Goal: Task Accomplishment & Management: Use online tool/utility

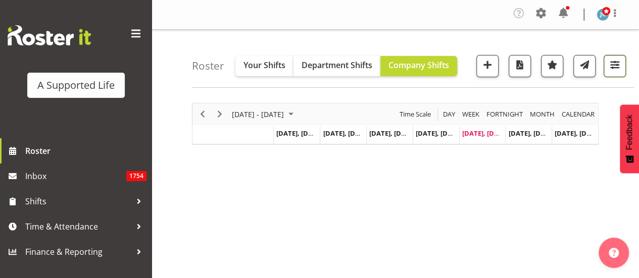
click at [619, 67] on span "button" at bounding box center [614, 64] width 13 height 13
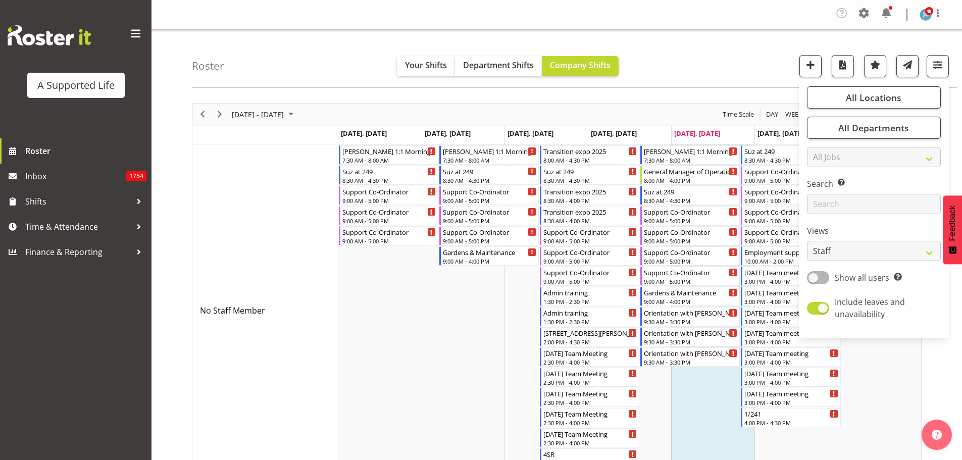
click at [638, 68] on div "Roster Your Shifts Department Shifts Company Shifts All Locations Clear [STREET…" at bounding box center [574, 59] width 765 height 58
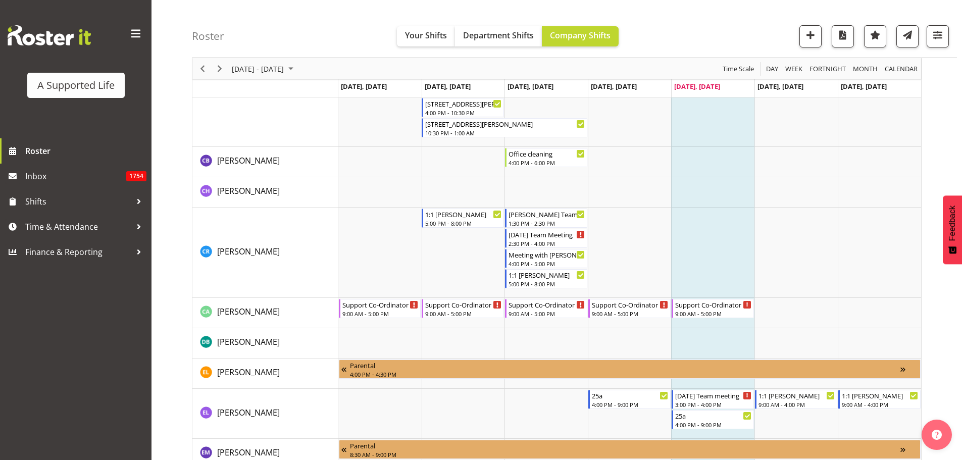
scroll to position [1766, 0]
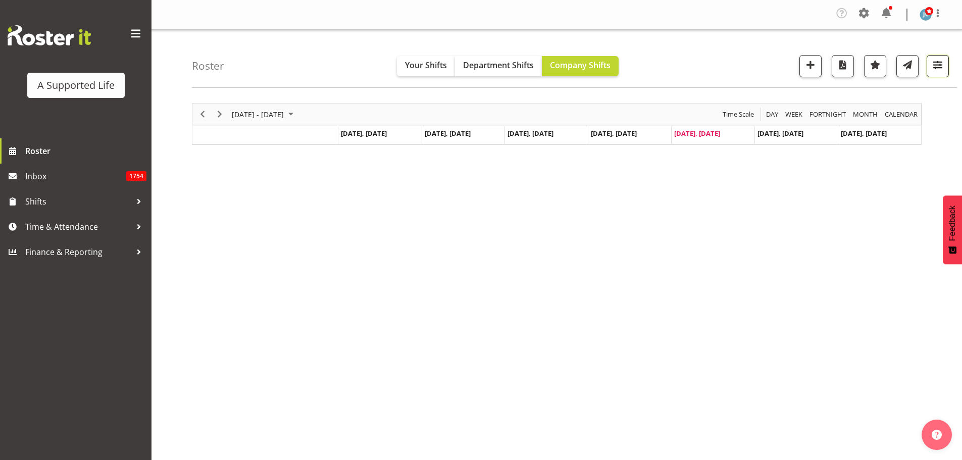
drag, startPoint x: 943, startPoint y: 69, endPoint x: 938, endPoint y: 70, distance: 5.1
click at [943, 69] on span "button" at bounding box center [937, 64] width 13 height 13
click at [938, 70] on span "button" at bounding box center [937, 64] width 13 height 13
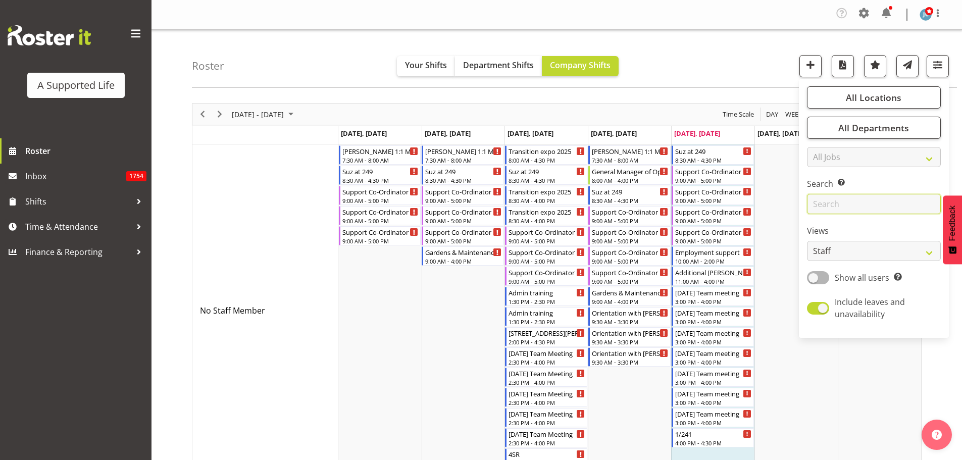
click at [856, 206] on input "text" at bounding box center [874, 204] width 134 height 20
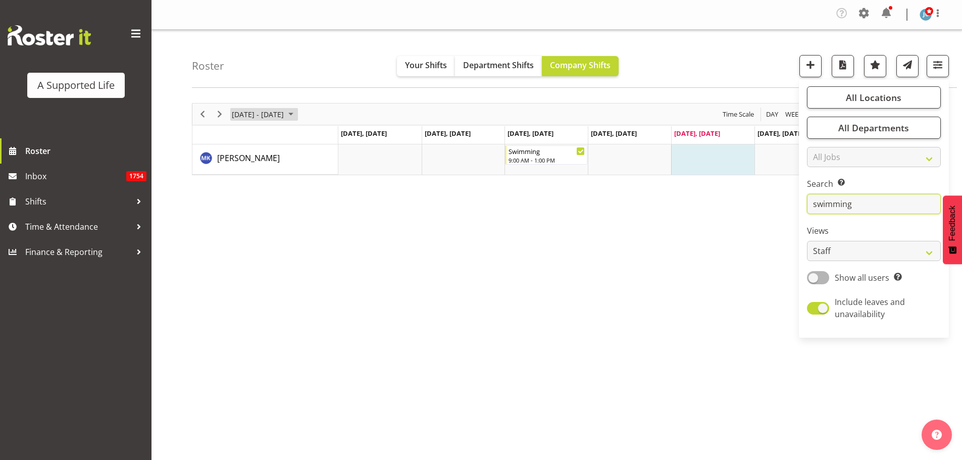
type input "swimming"
click at [260, 114] on span "[DATE] - [DATE]" at bounding box center [258, 114] width 54 height 13
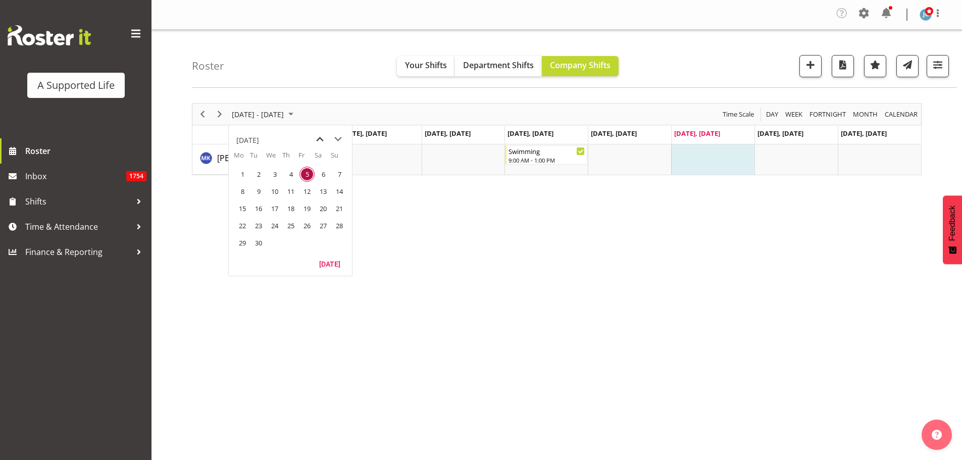
click at [317, 141] on span "previous month" at bounding box center [320, 139] width 18 height 18
click at [316, 141] on span "previous month" at bounding box center [320, 139] width 18 height 18
click at [292, 174] on span "1" at bounding box center [290, 174] width 15 height 15
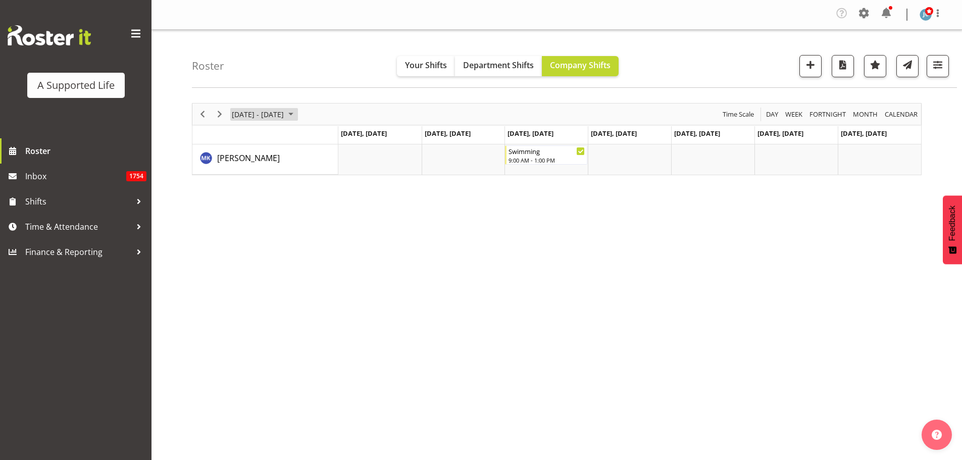
click at [285, 111] on span "Apr 28 - May 04, 2025" at bounding box center [258, 114] width 54 height 13
click at [320, 136] on span "previous month" at bounding box center [320, 139] width 18 height 18
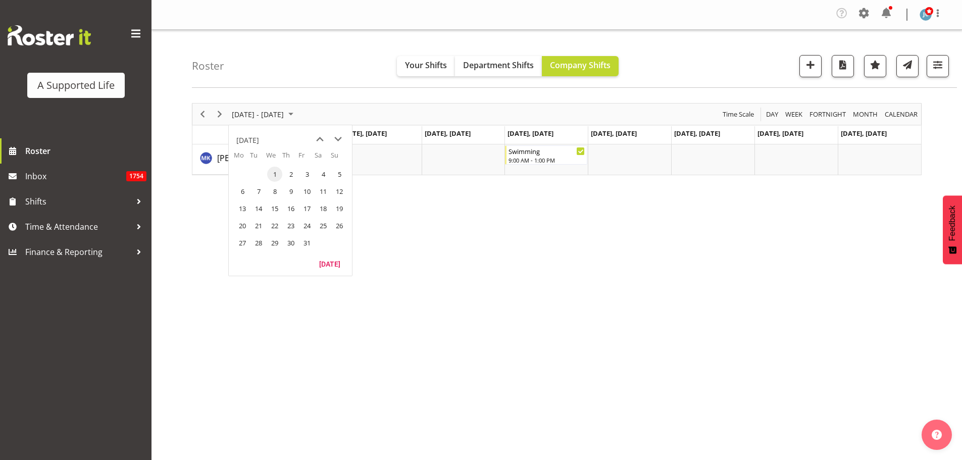
click at [277, 172] on span "1" at bounding box center [274, 174] width 15 height 15
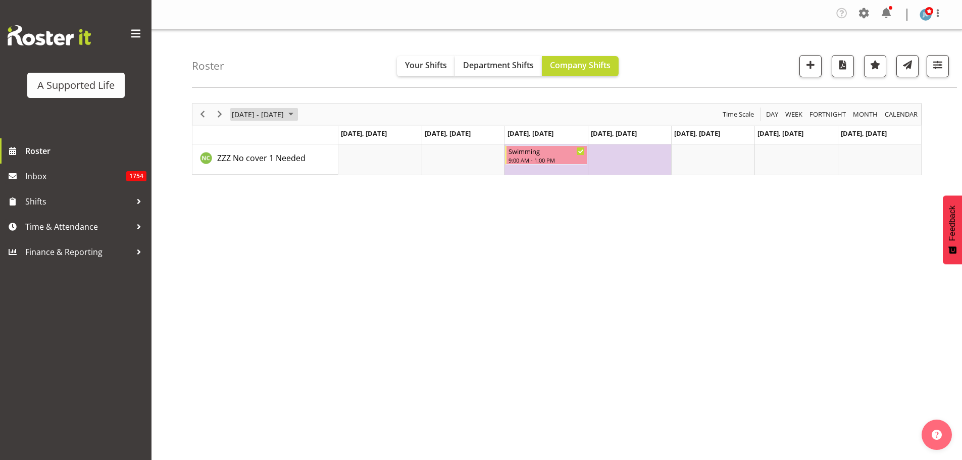
click at [257, 117] on span "Dec 30, 2024 - Jan 05, 2025" at bounding box center [258, 114] width 54 height 13
click at [318, 139] on span "previous month" at bounding box center [320, 139] width 18 height 18
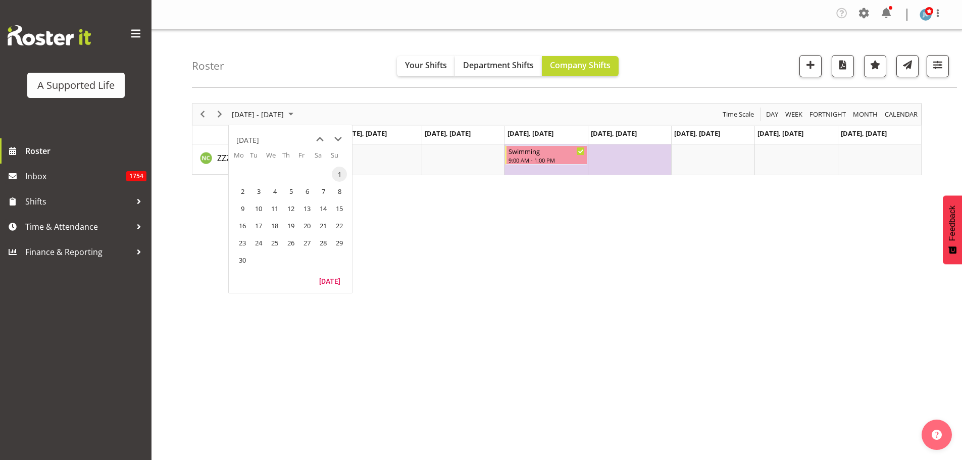
click at [337, 174] on span "1" at bounding box center [339, 174] width 15 height 15
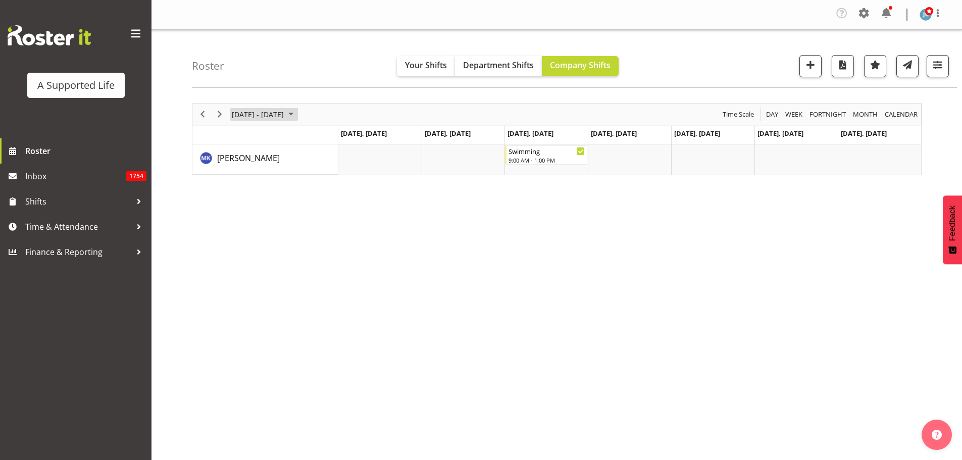
click at [297, 117] on span "Aug 26 - Sep 01, 2024" at bounding box center [291, 114] width 12 height 13
click at [317, 141] on span "previous month" at bounding box center [320, 139] width 18 height 18
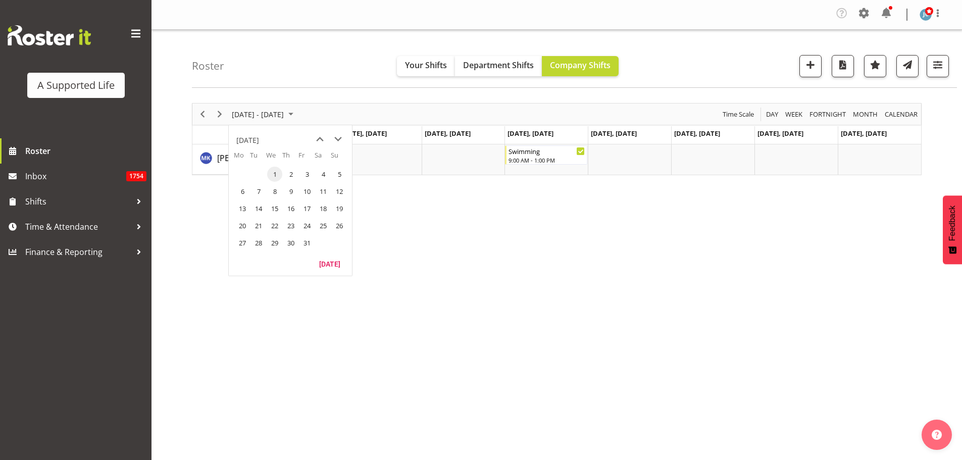
click at [276, 173] on span "1" at bounding box center [274, 174] width 15 height 15
click at [283, 114] on span "Apr 29 - May 05, 2024" at bounding box center [258, 114] width 54 height 13
click at [321, 144] on span "previous month" at bounding box center [320, 139] width 18 height 18
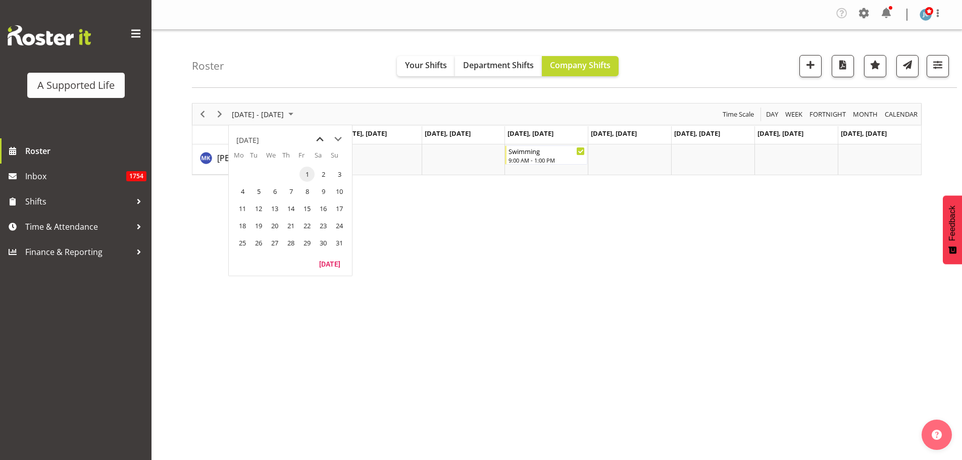
click at [321, 144] on span "previous month" at bounding box center [320, 139] width 18 height 18
click at [238, 207] on span "15" at bounding box center [242, 208] width 15 height 15
click at [217, 118] on span "Next" at bounding box center [220, 114] width 12 height 13
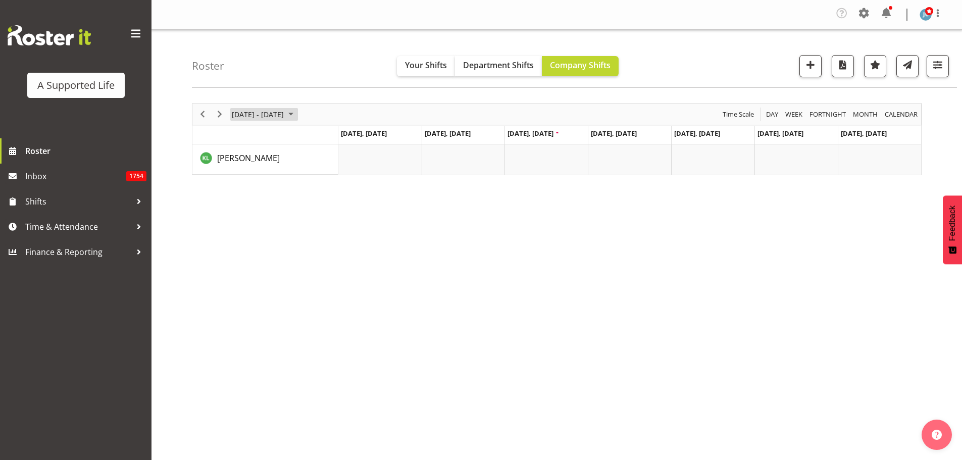
click at [259, 112] on span "Jan 29 - Feb 04, 2024" at bounding box center [258, 114] width 54 height 13
click at [333, 139] on span "next month" at bounding box center [338, 139] width 18 height 18
click at [245, 228] on span "19" at bounding box center [242, 225] width 15 height 15
click at [273, 117] on span "February 19 - 25, 2024" at bounding box center [258, 114] width 54 height 13
click at [343, 139] on span "next month" at bounding box center [338, 139] width 18 height 18
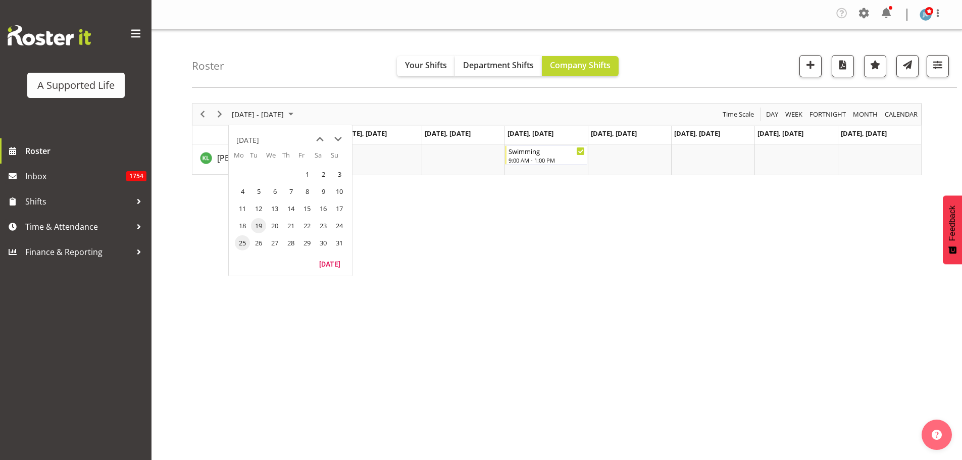
click at [246, 244] on span "25" at bounding box center [242, 242] width 15 height 15
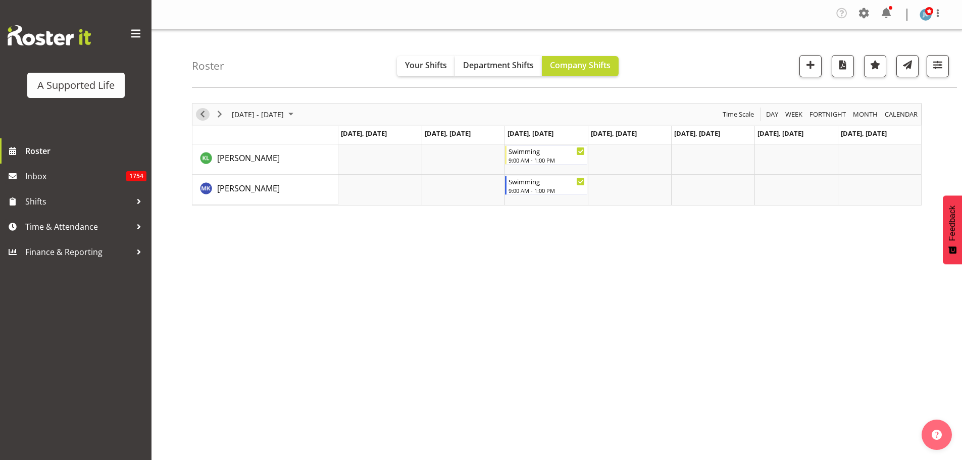
click at [208, 116] on span "Previous" at bounding box center [202, 114] width 12 height 13
click at [219, 116] on span "Next" at bounding box center [220, 114] width 12 height 13
